Goal: Task Accomplishment & Management: Manage account settings

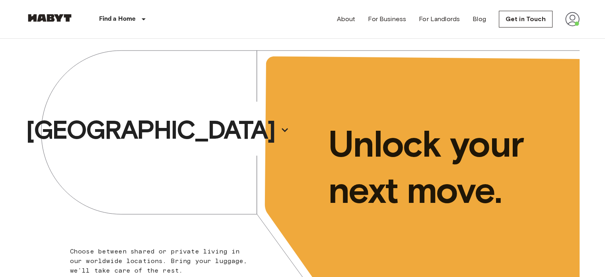
click at [576, 24] on img at bounding box center [572, 19] width 14 height 14
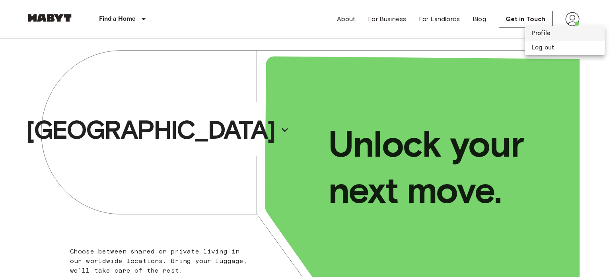
click at [556, 29] on li "Profile" at bounding box center [565, 33] width 80 height 14
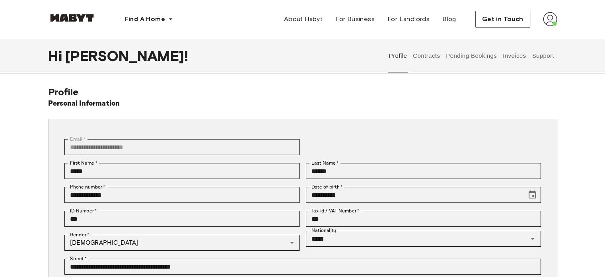
click at [428, 60] on button "Contracts" at bounding box center [426, 55] width 29 height 35
